Goal: Complete application form

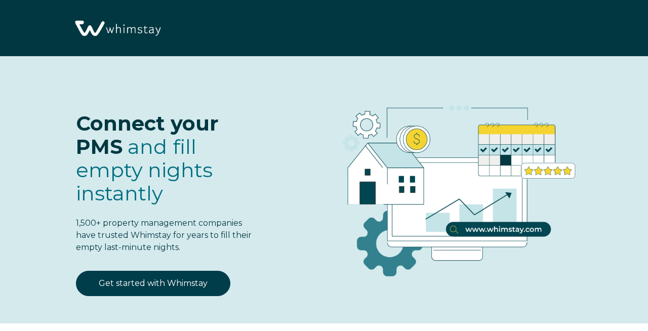
select select "US"
select select "Standard"
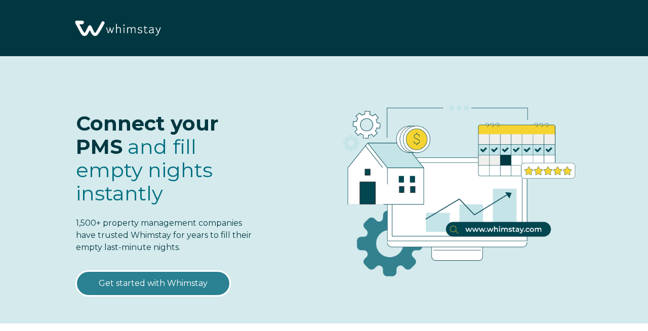
click at [162, 284] on link "Get started with Whimstay" at bounding box center [153, 283] width 155 height 25
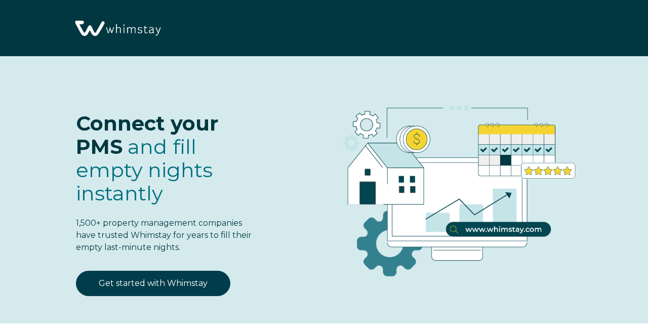
select select "US"
select select "Standard"
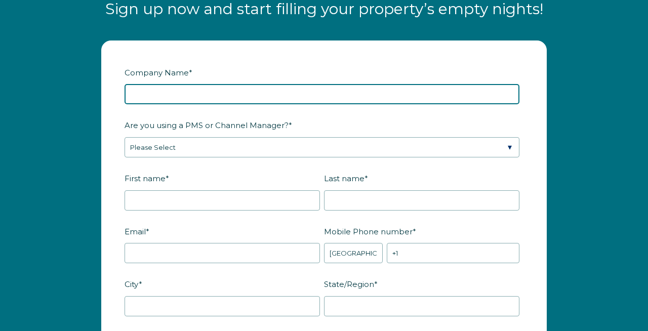
click at [220, 88] on input "Company Name *" at bounding box center [322, 94] width 395 height 20
type input "Bach Bros"
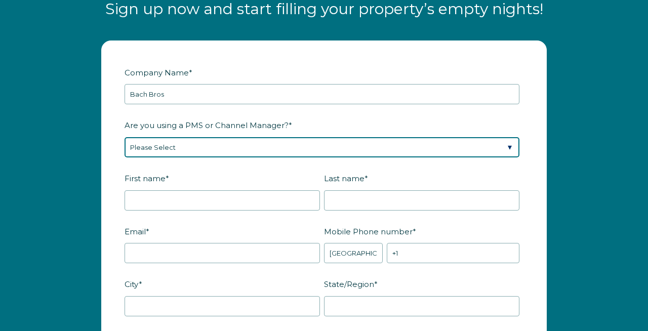
click at [215, 142] on select "Please Select Barefoot BookingPal Boost Brightside CiiRUS Escapia Guesty Hostaw…" at bounding box center [322, 147] width 395 height 20
select select "Guesty"
click at [125, 137] on select "Please Select Barefoot BookingPal Boost Brightside CiiRUS Escapia Guesty Hostaw…" at bounding box center [322, 147] width 395 height 20
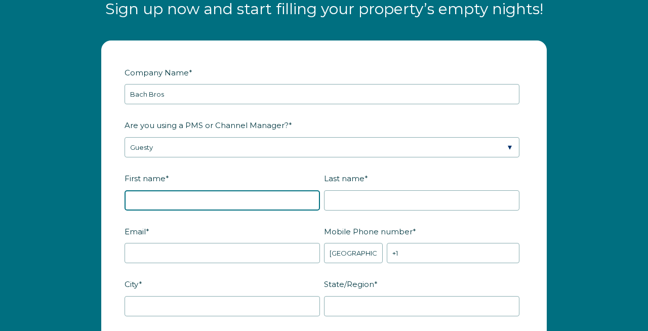
click at [165, 199] on input "First name *" at bounding box center [223, 200] width 196 height 20
type input "Max"
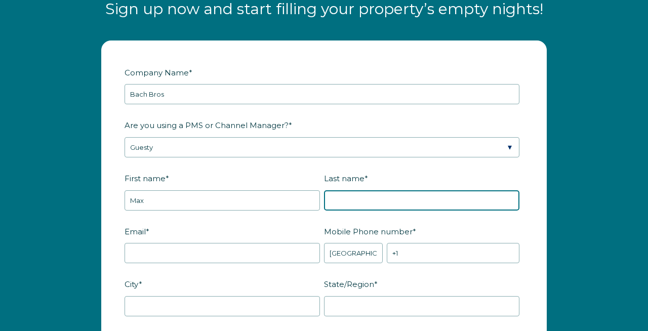
click at [398, 191] on input "Last name *" at bounding box center [422, 200] width 196 height 20
type input "Bachmeier"
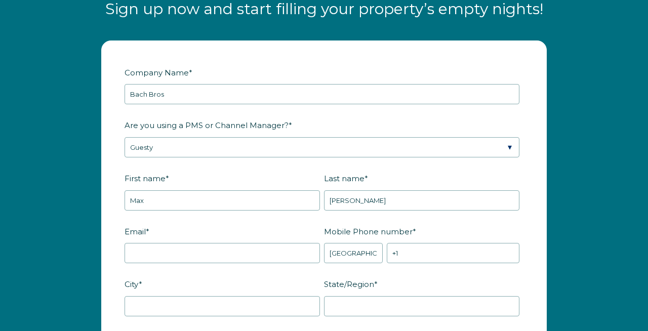
click at [201, 242] on div "Email *" at bounding box center [225, 243] width 200 height 41
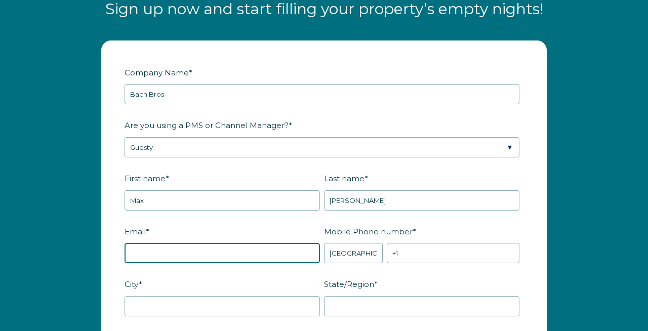
click at [187, 247] on input "Email *" at bounding box center [223, 253] width 196 height 20
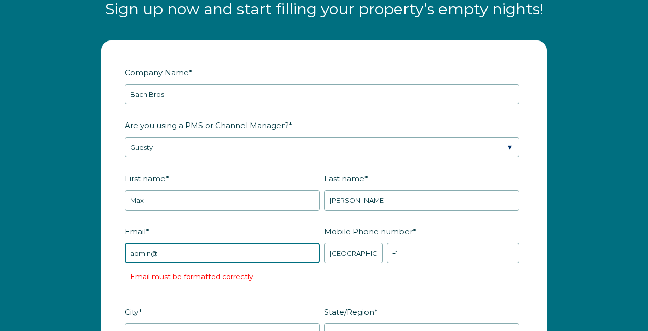
type input "admin@bachbrosproperties.com"
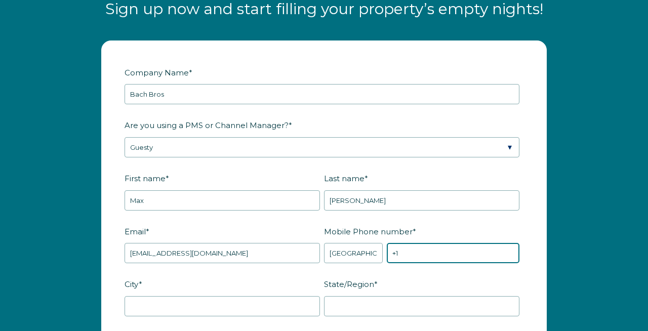
click at [416, 252] on input "+1" at bounding box center [453, 253] width 133 height 20
click at [501, 259] on input "[PHONE_NUMBER]" at bounding box center [453, 253] width 133 height 20
type input "[PHONE_NUMBER]"
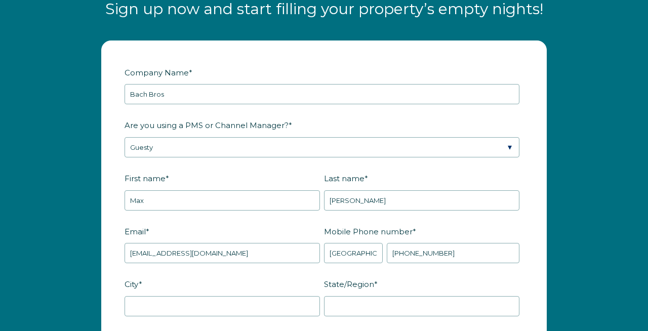
click at [496, 269] on fieldset "Email * admin@bachbrosproperties.com Mobile Phone number * * Afghanistan (‫افغا…" at bounding box center [324, 249] width 399 height 53
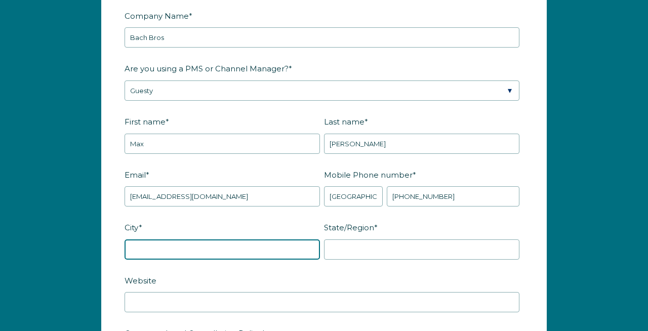
click at [220, 240] on input "City *" at bounding box center [223, 250] width 196 height 20
type input "[GEOGRAPHIC_DATA]"
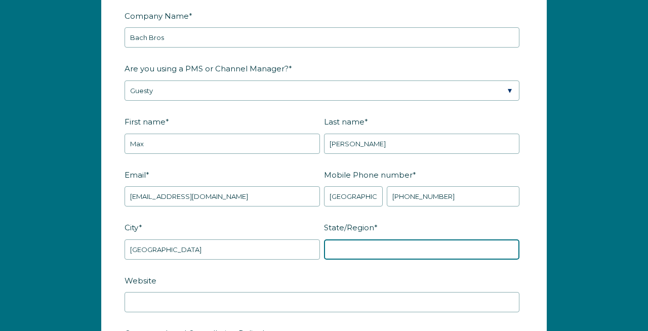
click at [345, 255] on input "State/Region *" at bounding box center [422, 250] width 196 height 20
type input "TX"
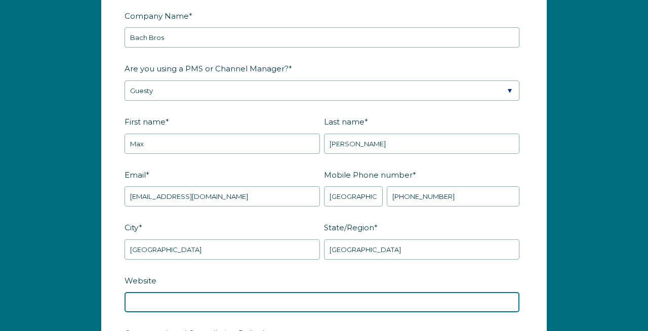
click at [242, 304] on input "Website" at bounding box center [322, 302] width 395 height 20
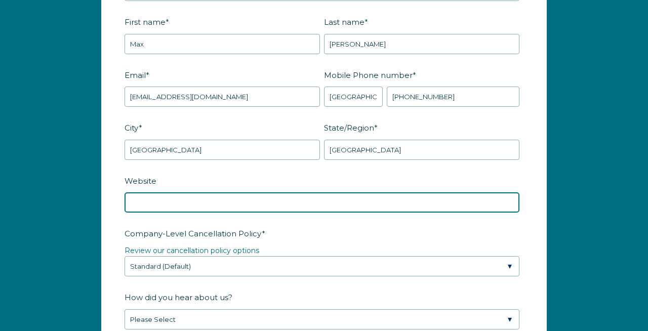
scroll to position [1322, 0]
paste input "https://www.bachbrosproperties.com/"
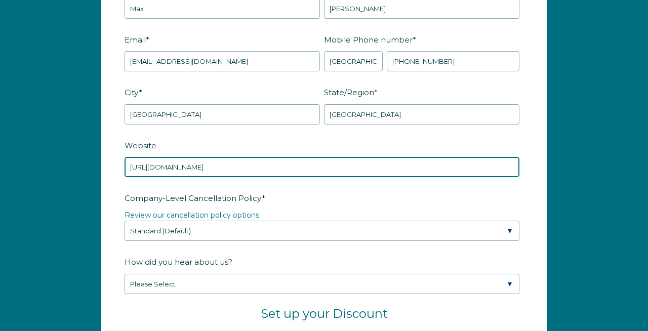
scroll to position [1384, 0]
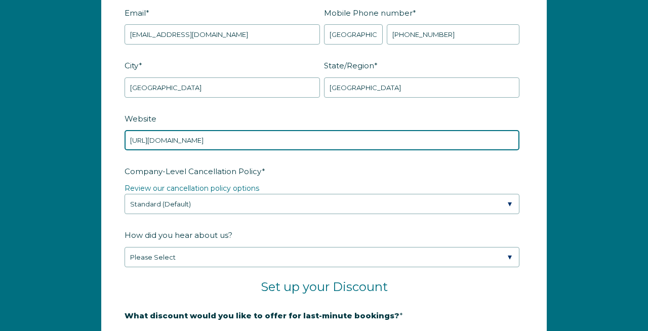
type input "https://www.bachbrosproperties.com/"
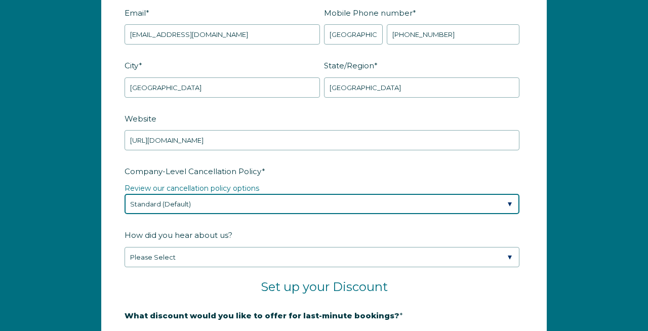
click at [290, 207] on select "Please Select Partial Standard (Default) Moderate Strict" at bounding box center [322, 204] width 395 height 20
click at [200, 200] on select "Please Select Partial Standard (Default) Moderate Strict" at bounding box center [322, 204] width 395 height 20
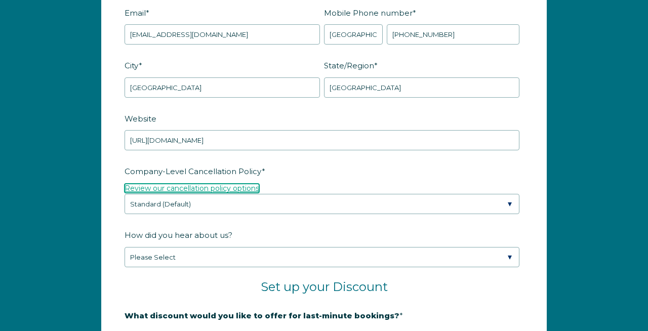
click at [188, 188] on link "Review our cancellation policy options" at bounding box center [192, 188] width 135 height 9
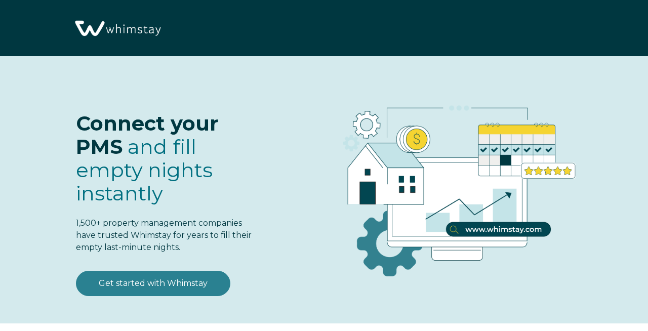
select select "US"
select select "Standard"
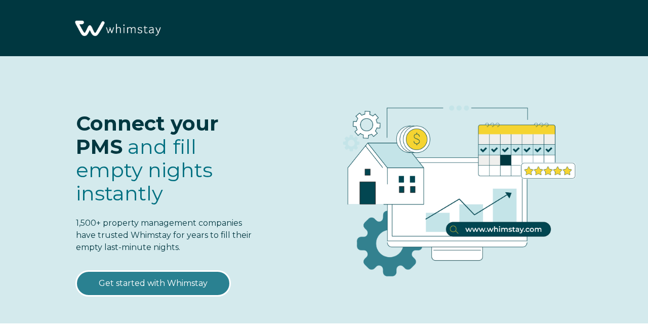
click at [147, 284] on link "Get started with Whimstay" at bounding box center [153, 283] width 155 height 25
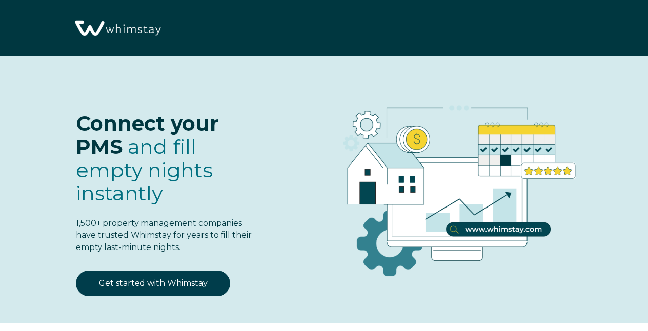
scroll to position [1165, 0]
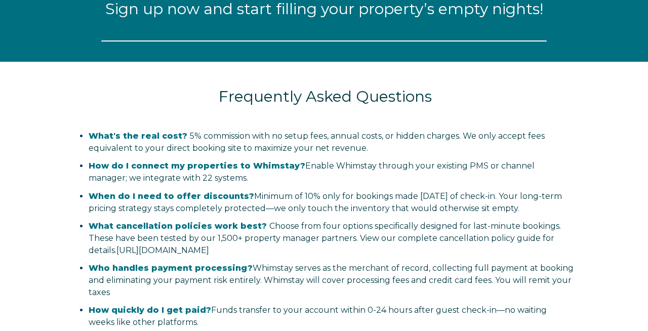
select select "US"
select select "Standard"
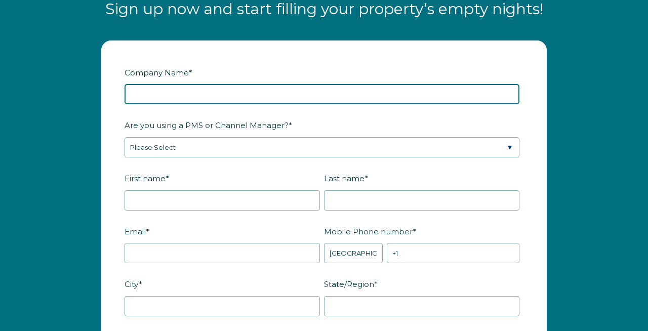
click at [175, 97] on input "Company Name *" at bounding box center [322, 94] width 395 height 20
type input "Bach Bros Properties"
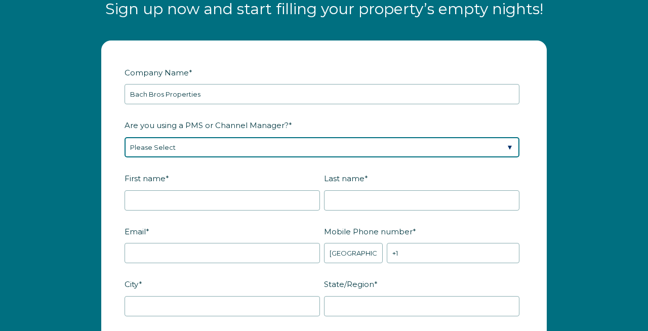
click at [170, 146] on select "Please Select Barefoot BookingPal Boost Brightside CiiRUS Escapia Guesty Hostaw…" at bounding box center [322, 147] width 395 height 20
select select "Guesty"
click at [125, 137] on select "Please Select Barefoot BookingPal Boost Brightside CiiRUS Escapia Guesty Hostaw…" at bounding box center [322, 147] width 395 height 20
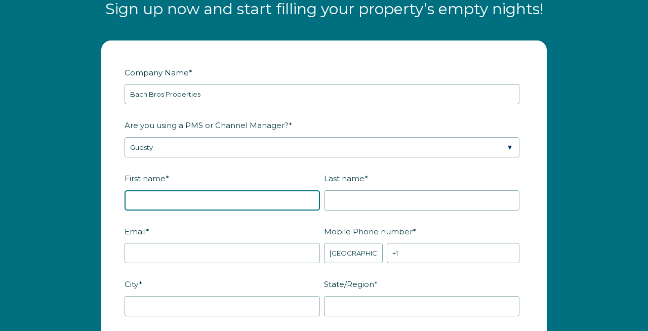
click at [228, 209] on input "First name *" at bounding box center [223, 200] width 196 height 20
type input "Bach"
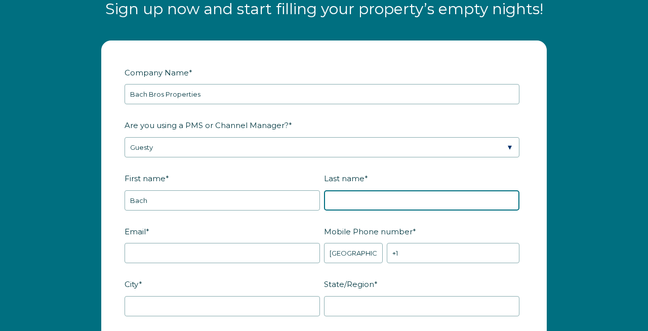
click at [382, 202] on input "Last name *" at bounding box center [422, 200] width 196 height 20
type input "Bros"
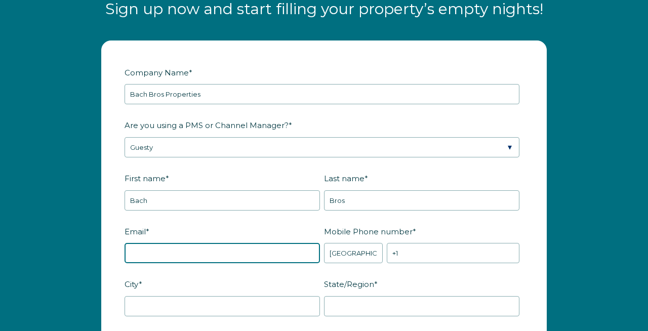
click at [219, 254] on input "Email *" at bounding box center [223, 253] width 196 height 20
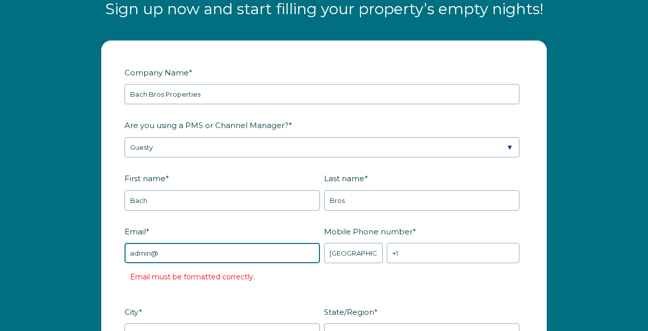
type input "[EMAIL_ADDRESS][DOMAIN_NAME]"
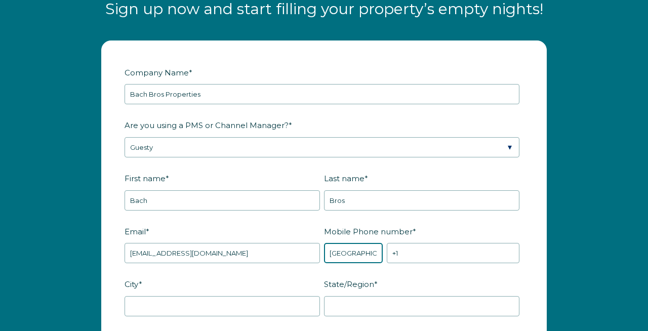
click at [355, 258] on select "* Afghanistan (‫افغانستان‬‎) Albania (Shqipëri) Algeria (‫الجزائر‬‎) American S…" at bounding box center [353, 253] width 59 height 20
click at [324, 243] on select "* Afghanistan (‫افغانستان‬‎) Albania (Shqipëri) Algeria (‫الجزائر‬‎) American S…" at bounding box center [353, 253] width 59 height 20
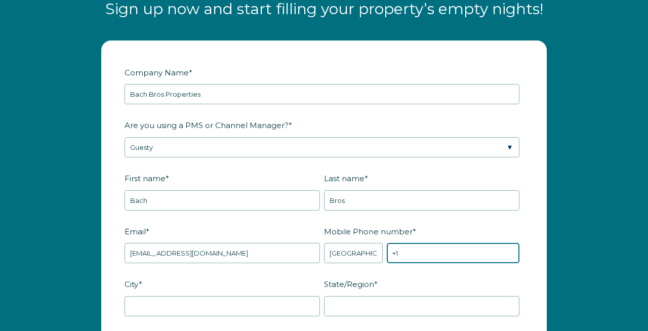
click at [431, 250] on input "+1" at bounding box center [453, 253] width 133 height 20
type input "[PHONE_NUMBER]"
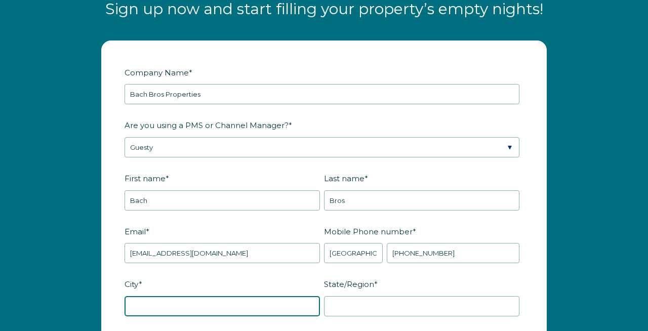
click at [220, 305] on input "City *" at bounding box center [223, 306] width 196 height 20
type input "Fredericksburg"
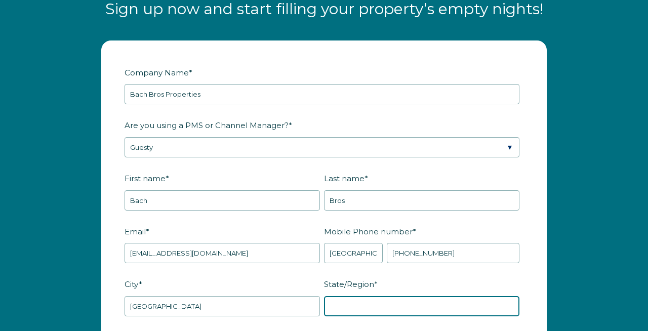
click at [352, 304] on input "State/Region *" at bounding box center [422, 306] width 196 height 20
type input "TX"
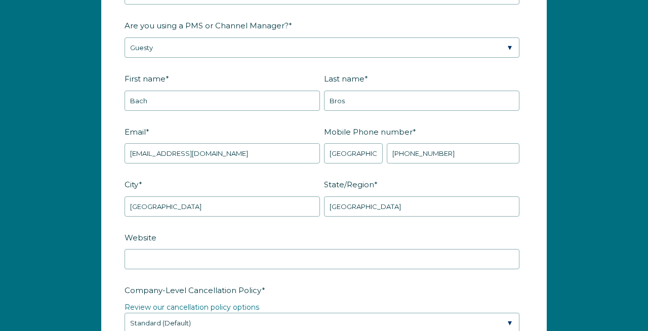
scroll to position [1270, 0]
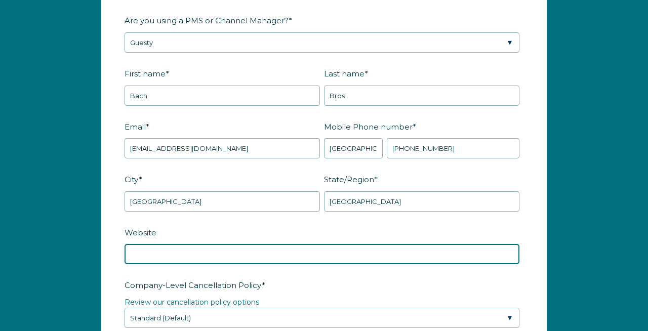
click at [161, 253] on input "Website" at bounding box center [322, 254] width 395 height 20
paste input "https://www.bachbrosproperties.com/"
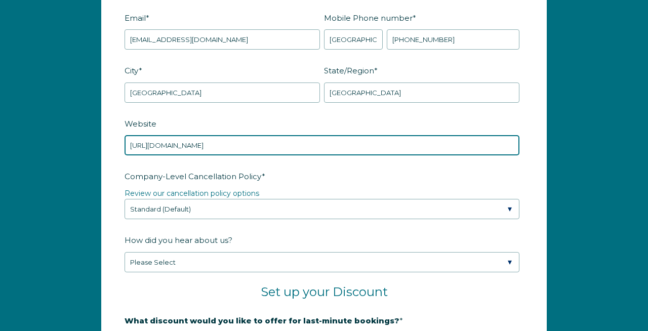
scroll to position [1379, 0]
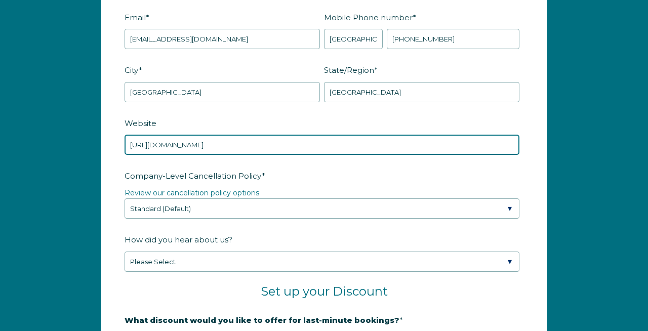
type input "https://www.bachbrosproperties.com/"
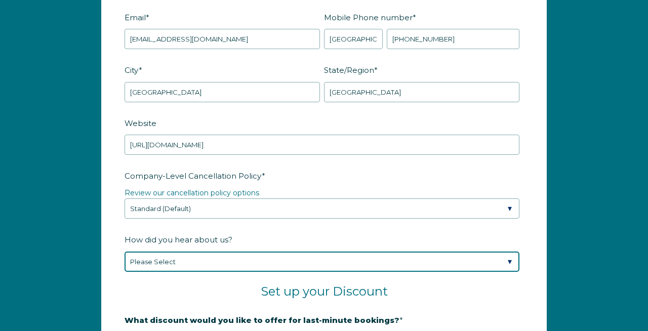
click at [182, 260] on select "Please Select Found Whimstay through a Google search Spoke to a Whimstay salesp…" at bounding box center [322, 262] width 395 height 20
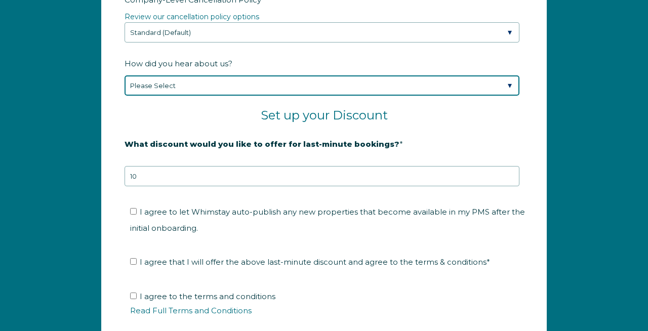
scroll to position [1531, 0]
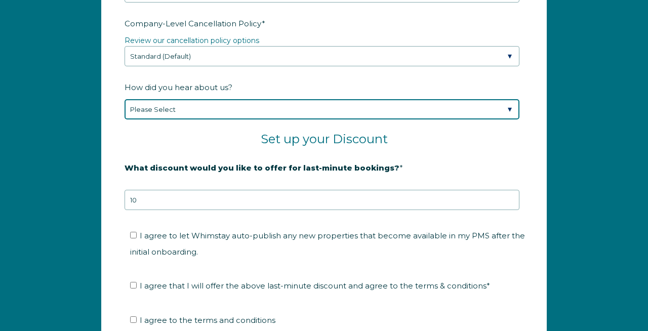
click at [173, 110] on select "Please Select Found Whimstay through a Google search Spoke to a Whimstay salesp…" at bounding box center [322, 109] width 395 height 20
click at [149, 111] on select "Please Select Found Whimstay through a Google search Spoke to a Whimstay salesp…" at bounding box center [322, 109] width 395 height 20
click at [150, 115] on select "Please Select Found Whimstay through a Google search Spoke to a Whimstay salesp…" at bounding box center [322, 109] width 395 height 20
click at [152, 112] on select "Please Select Found Whimstay through a Google search Spoke to a Whimstay salesp…" at bounding box center [322, 109] width 395 height 20
select select "Other"
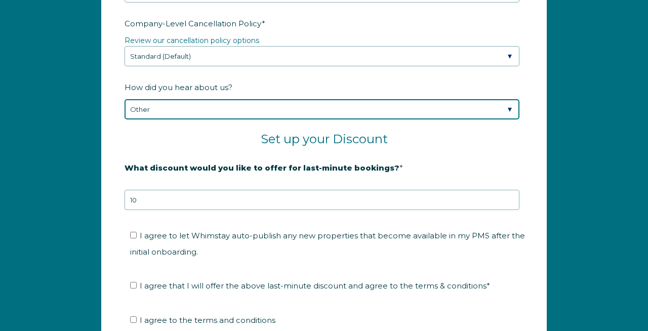
click at [125, 99] on select "Please Select Found Whimstay through a Google search Spoke to a Whimstay salesp…" at bounding box center [322, 109] width 395 height 20
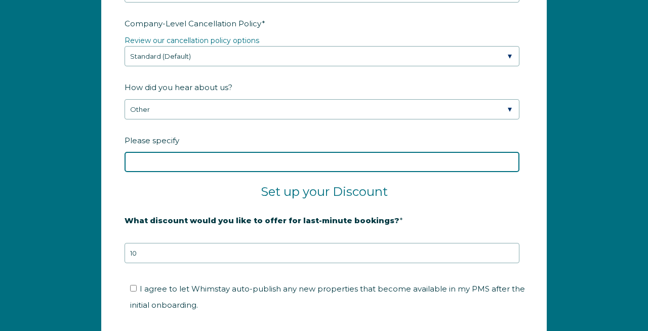
click at [165, 163] on input "Please specify" at bounding box center [322, 162] width 395 height 20
type input "Guesty"
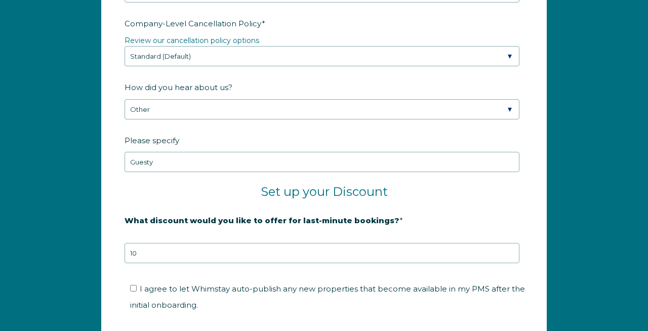
click at [206, 196] on h2 "Set up your Discount" at bounding box center [324, 191] width 399 height 15
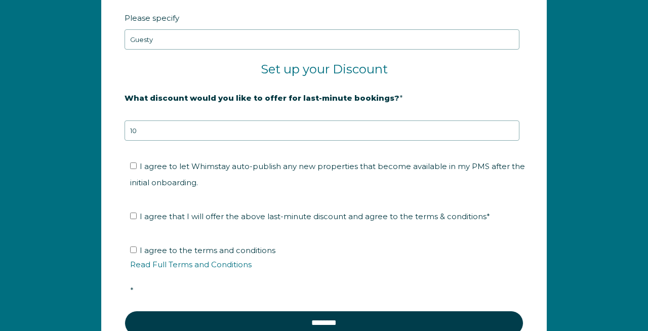
scroll to position [1662, 0]
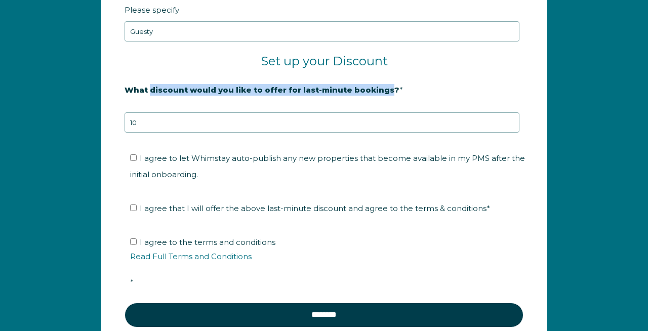
drag, startPoint x: 149, startPoint y: 88, endPoint x: 380, endPoint y: 88, distance: 231.0
click at [380, 88] on strong "What discount would you like to offer for last-minute bookings?" at bounding box center [262, 90] width 275 height 10
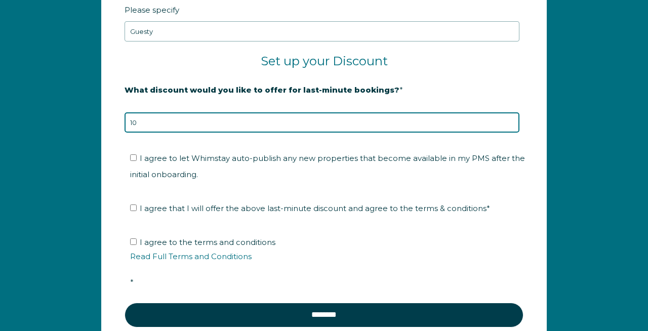
click at [353, 121] on input "10" at bounding box center [322, 122] width 395 height 20
type input "1"
type input "5"
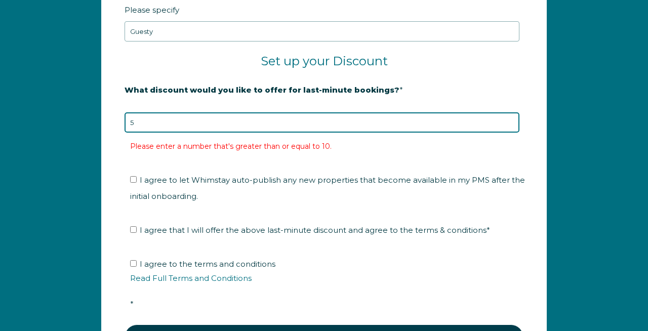
click at [332, 122] on input "5" at bounding box center [322, 122] width 395 height 20
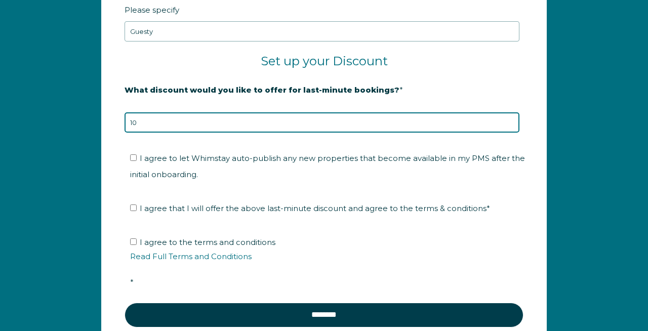
type input "10"
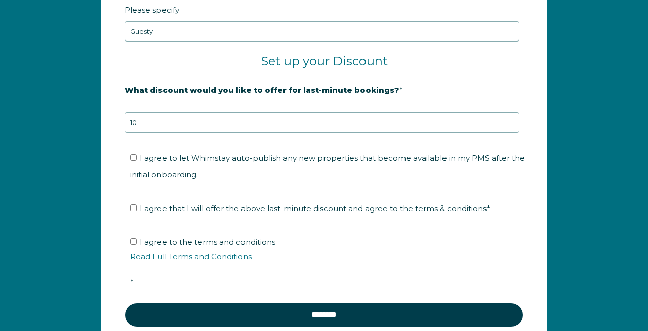
click at [348, 145] on fieldset "I agree to let Whimstay auto-publish any new properties that become available i…" at bounding box center [324, 170] width 399 height 50
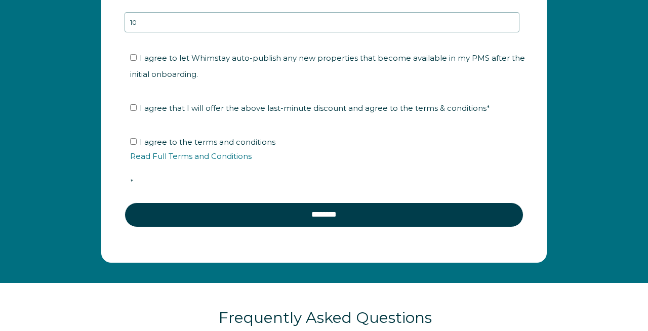
scroll to position [1725, 0]
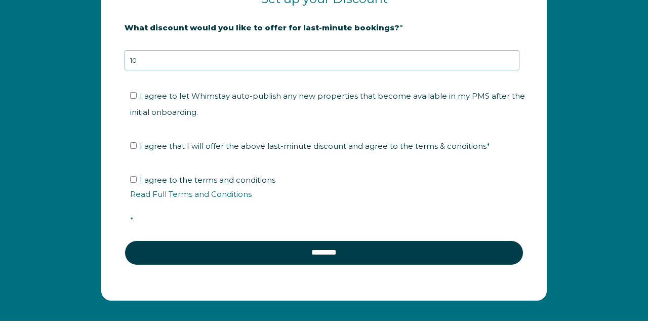
click at [127, 95] on ul "I agree to let Whimstay auto-publish any new properties that become available i…" at bounding box center [322, 104] width 395 height 32
click at [133, 98] on label "I agree to let Whimstay auto-publish any new properties that become available i…" at bounding box center [327, 104] width 395 height 26
click at [133, 98] on input "I agree to let Whimstay auto-publish any new properties that become available i…" at bounding box center [133, 95] width 7 height 7
checkbox input "true"
click at [133, 144] on input "I agree that I will offer the above last-minute discount and agree to the terms…" at bounding box center [133, 145] width 7 height 7
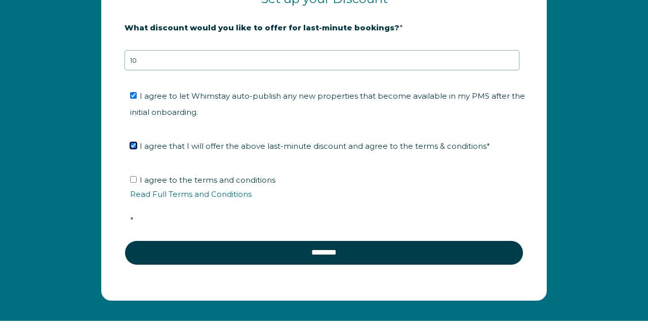
checkbox input "true"
click at [133, 180] on input "I agree to the terms and conditions Read Full Terms and Conditions *" at bounding box center [133, 179] width 7 height 7
checkbox input "true"
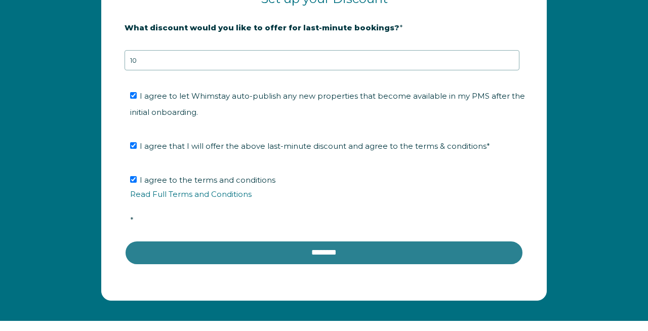
click at [254, 243] on input "********" at bounding box center [324, 253] width 399 height 24
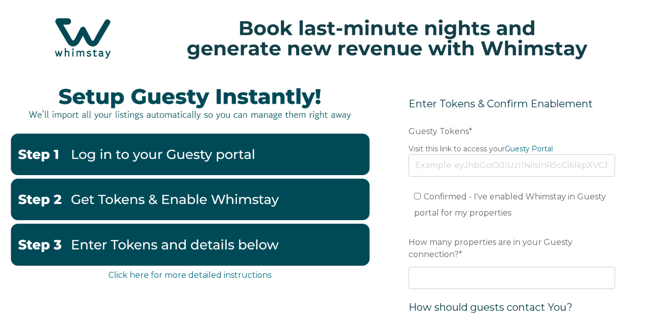
scroll to position [21, 0]
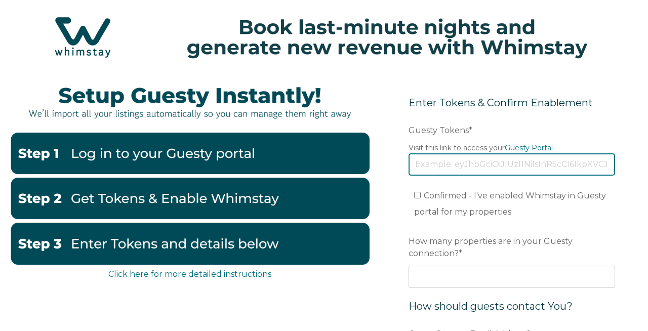
click at [507, 167] on input "Guesty Tokens *" at bounding box center [512, 165] width 207 height 22
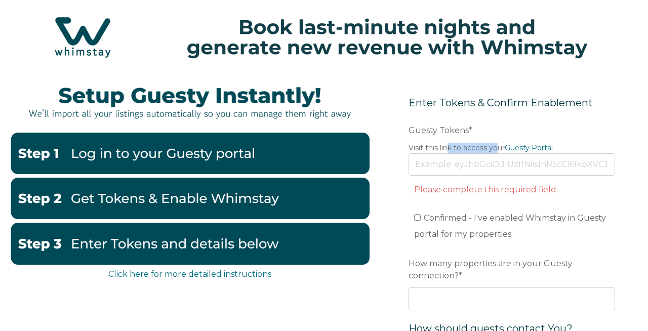
drag, startPoint x: 449, startPoint y: 150, endPoint x: 495, endPoint y: 150, distance: 46.6
click at [495, 150] on legend "Visit this link to access your Guesty Portal" at bounding box center [512, 148] width 207 height 11
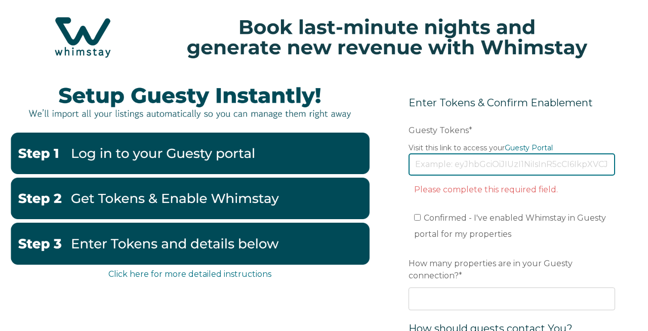
click at [505, 162] on input "Guesty Tokens *" at bounding box center [512, 165] width 207 height 22
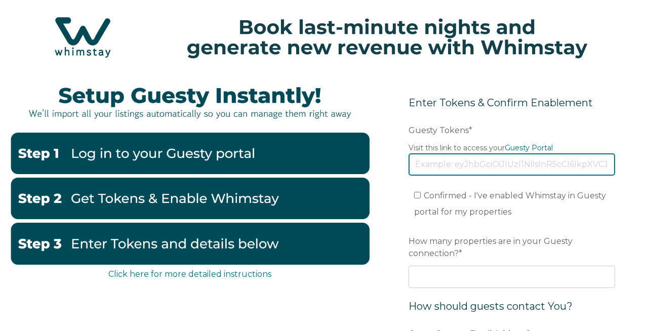
paste input "[SECURITY_DATA]"
type input "[SECURITY_DATA]"
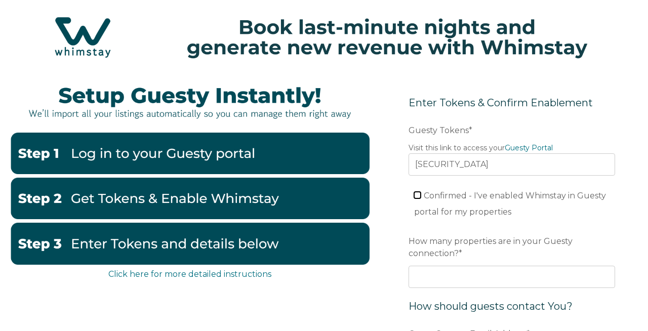
scroll to position [0, 0]
click at [420, 194] on input "Confirmed - I've enabled Whimstay in Guesty portal for my properties" at bounding box center [417, 195] width 7 height 7
checkbox input "true"
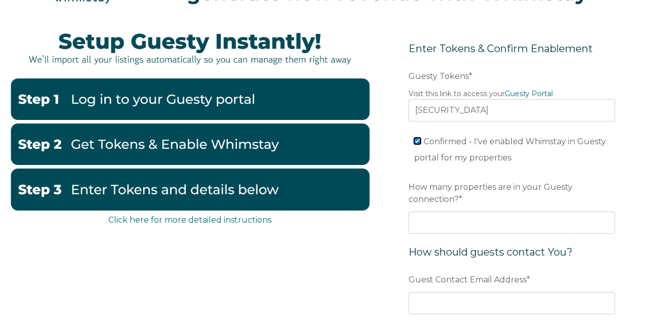
scroll to position [80, 0]
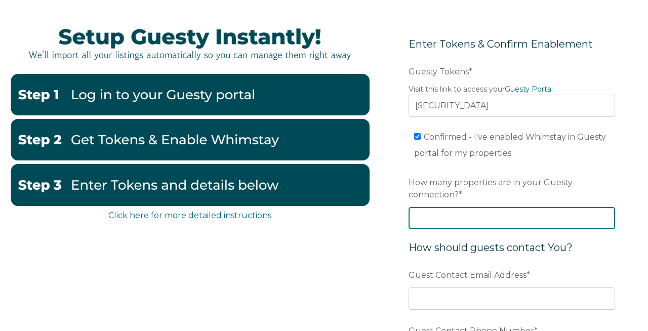
click at [507, 220] on input "How many properties are in your Guesty connection? *" at bounding box center [512, 218] width 207 height 22
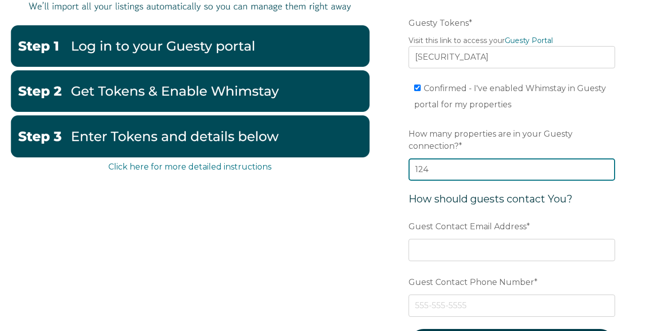
scroll to position [139, 0]
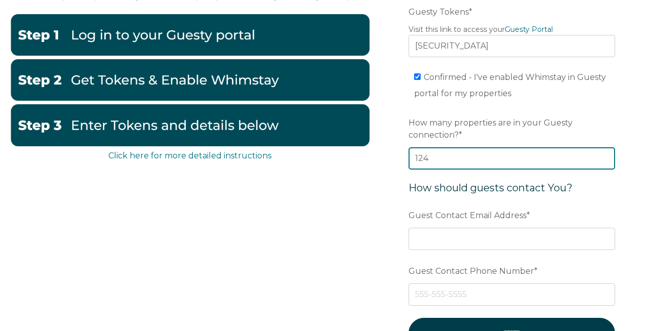
type input "124"
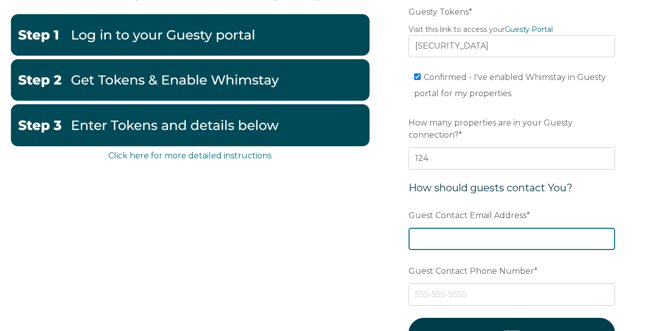
click at [502, 239] on input "Guest Contact Email Address *" at bounding box center [512, 239] width 207 height 22
type input "info@bachbrosproperties.com"
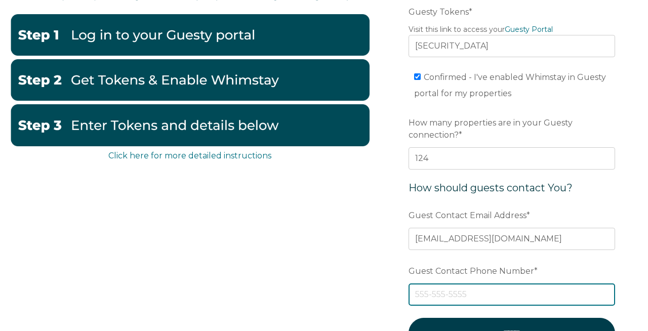
click at [509, 285] on input "Guest Contact Phone Number *" at bounding box center [512, 295] width 207 height 22
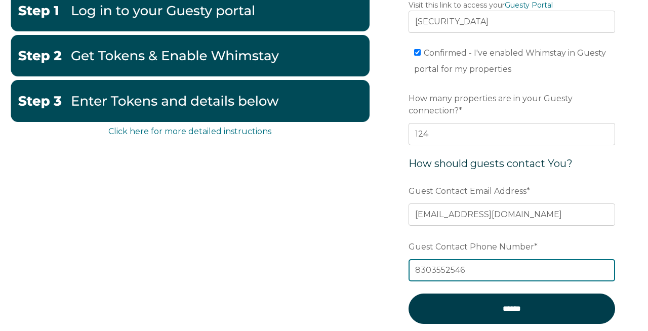
scroll to position [169, 0]
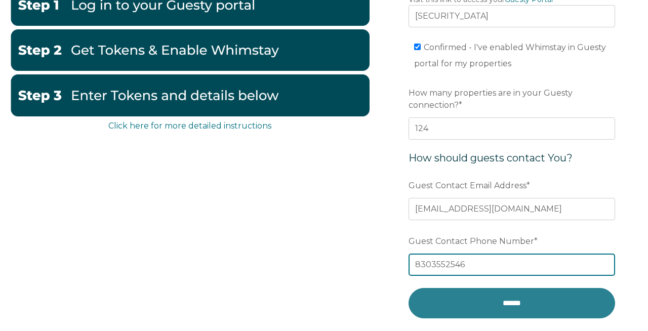
type input "8303552546"
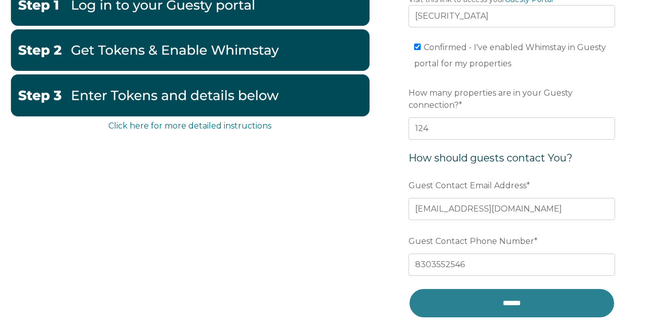
click at [516, 310] on input "******" at bounding box center [512, 303] width 207 height 30
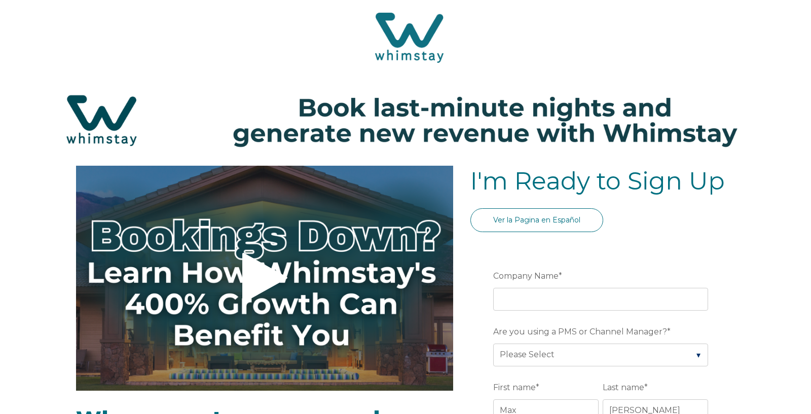
select select "US"
select select "Standard"
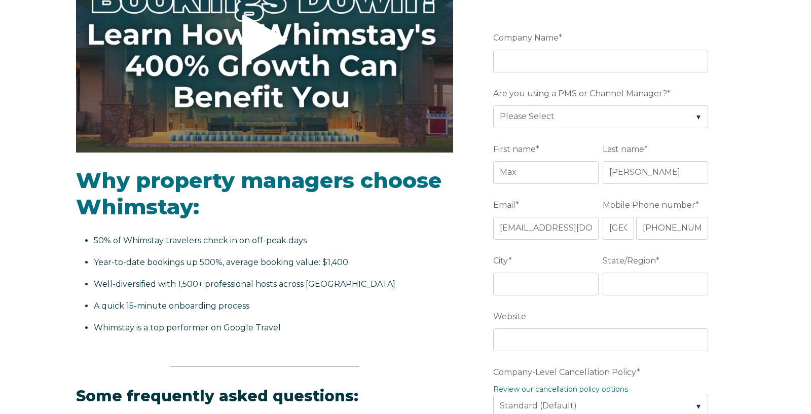
scroll to position [231, 0]
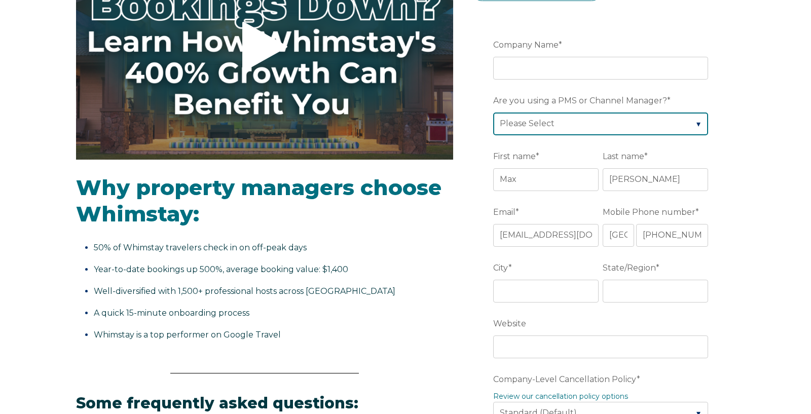
click at [562, 132] on select "Please Select Barefoot BookingPal Boost Brightside CiiRUS Escapia Guesty Hostaw…" at bounding box center [600, 123] width 215 height 22
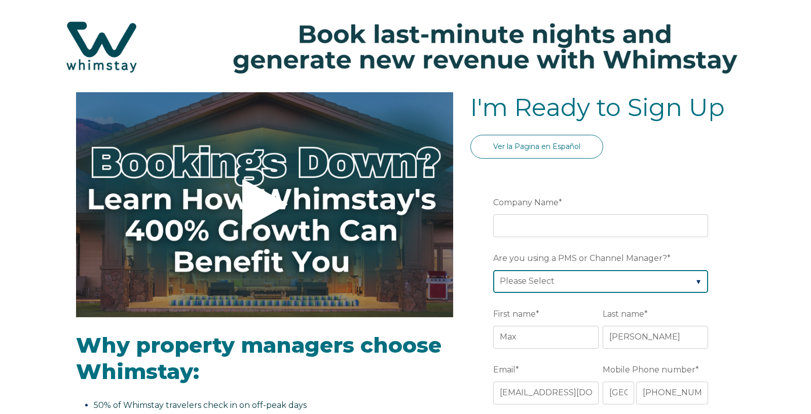
scroll to position [0, 0]
